Goal: Task Accomplishment & Management: Use online tool/utility

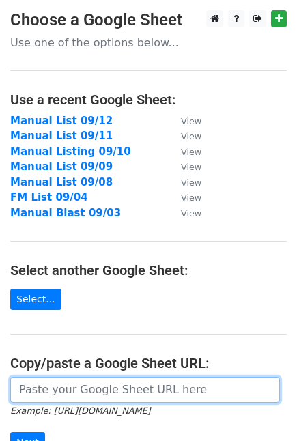
click at [53, 398] on input "url" at bounding box center [144, 390] width 269 height 26
paste input "https://docs.google.com/spreadsheets/d/1A1bB0Od87cK_HU7cbLoLSPV1ocaknIXzsAPpZim…"
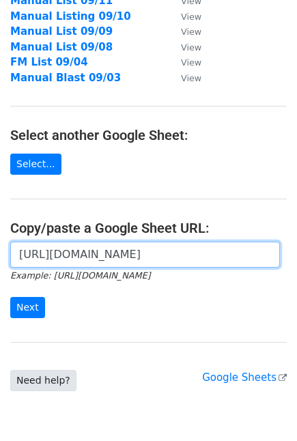
scroll to position [151, 0]
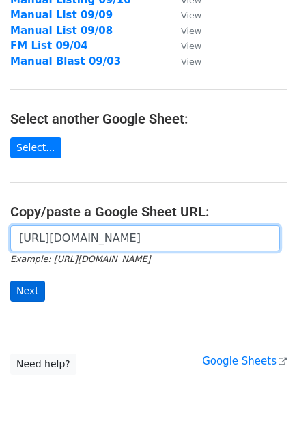
type input "https://docs.google.com/spreadsheets/d/1A1bB0Od87cK_HU7cbLoLSPV1ocaknIXzsAPpZim…"
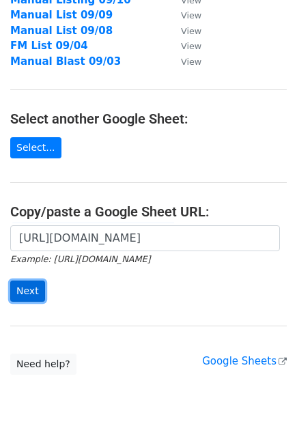
click at [22, 287] on input "Next" at bounding box center [27, 290] width 35 height 21
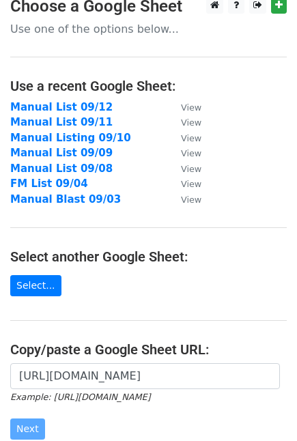
scroll to position [0, 0]
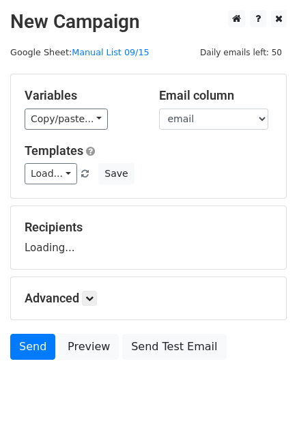
click at [70, 108] on link "Copy/paste..." at bounding box center [66, 118] width 83 height 21
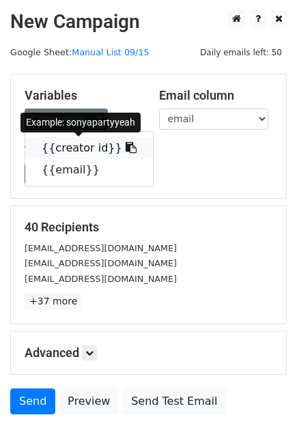
click at [68, 143] on link "{{creator id}}" at bounding box center [89, 148] width 128 height 22
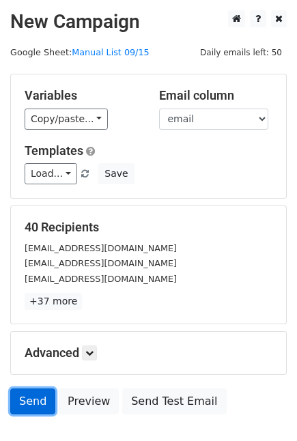
click at [25, 400] on link "Send" at bounding box center [32, 401] width 45 height 26
